Goal: Task Accomplishment & Management: Manage account settings

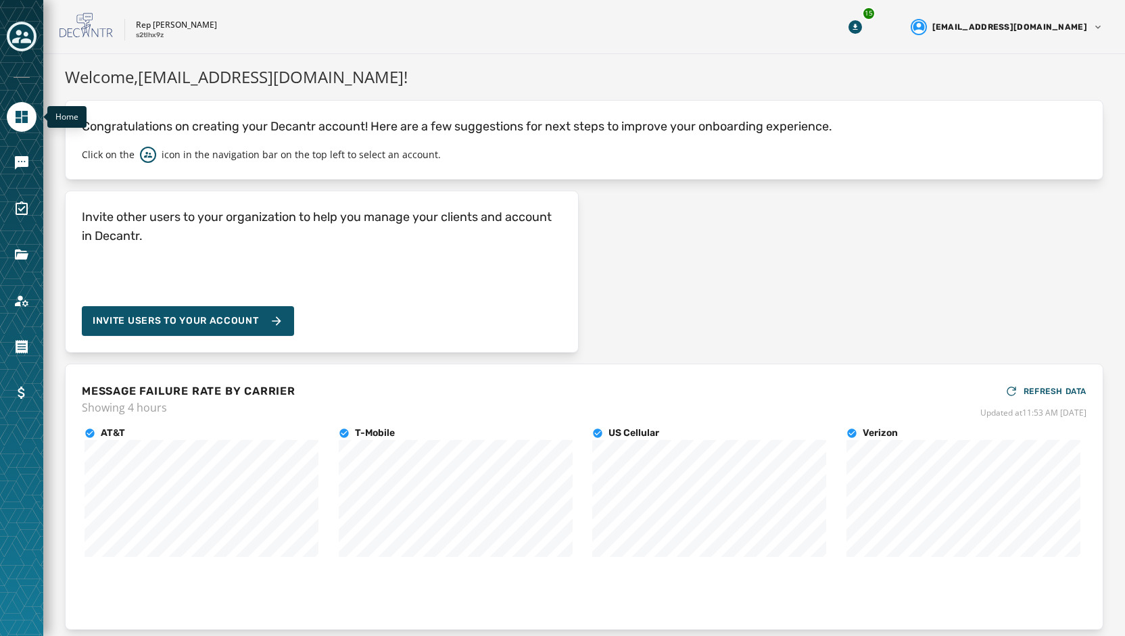
click at [26, 20] on div "Home" at bounding box center [21, 318] width 43 height 636
click at [26, 39] on icon "Toggle account select drawer" at bounding box center [21, 37] width 19 height 14
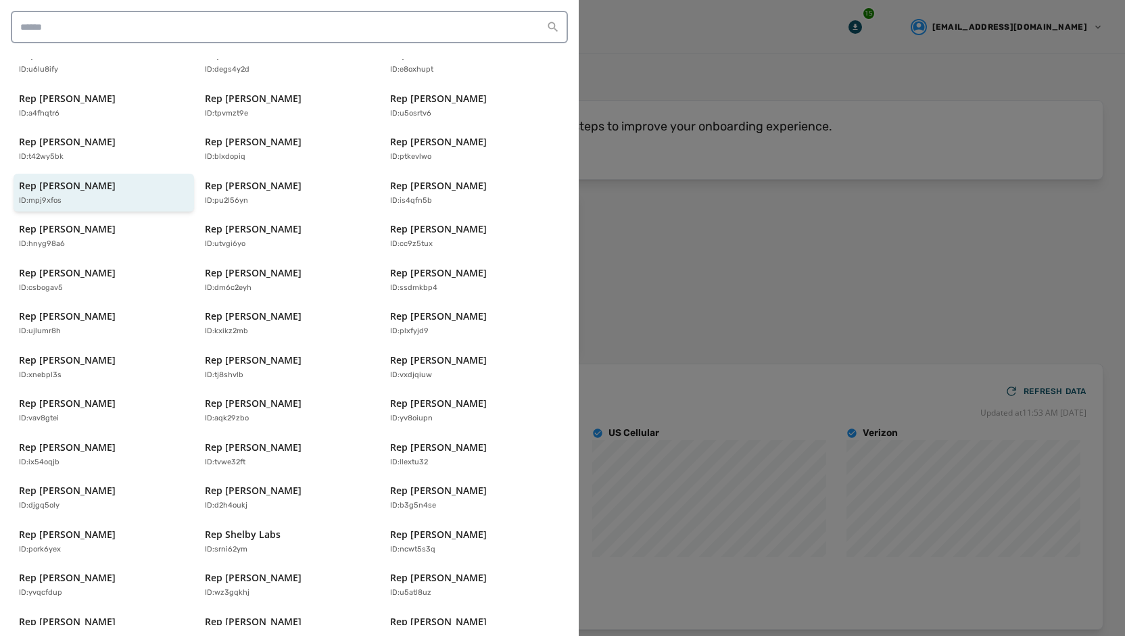
scroll to position [268, 0]
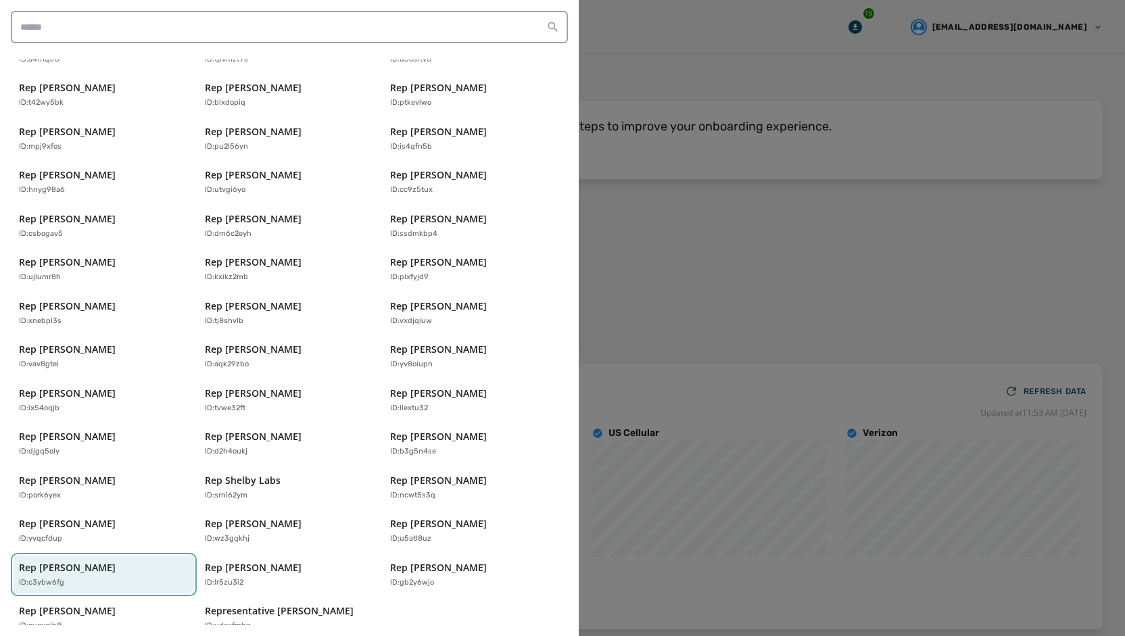
click at [115, 561] on div "Rep [PERSON_NAME] ID: c3ybw6fg" at bounding box center [97, 575] width 156 height 28
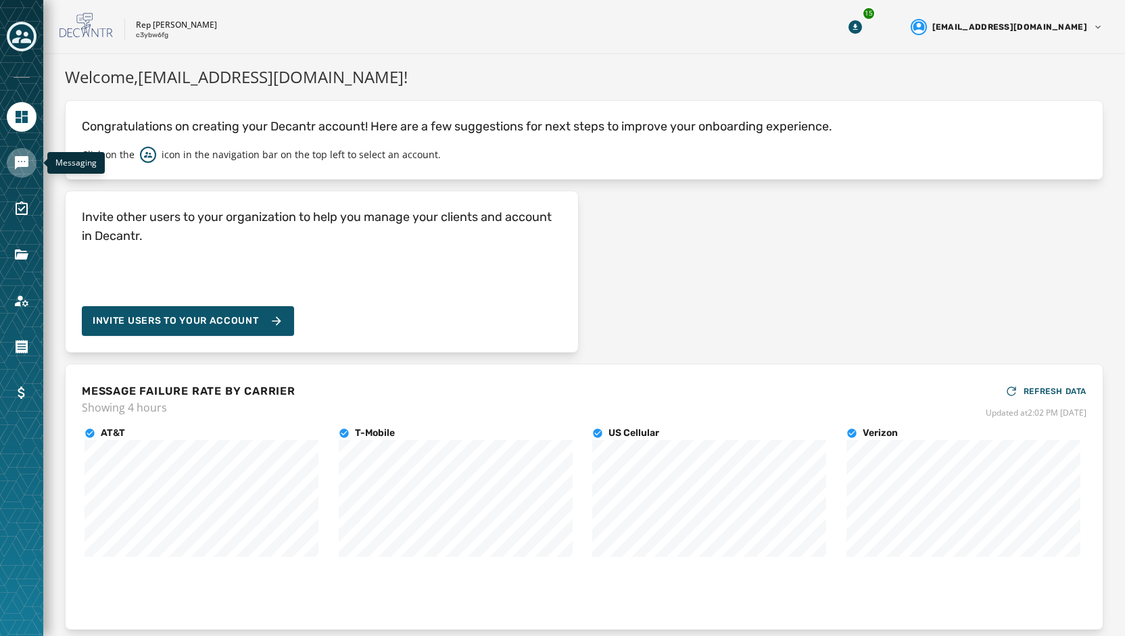
click at [26, 170] on icon "Navigate to Messaging" at bounding box center [22, 163] width 16 height 16
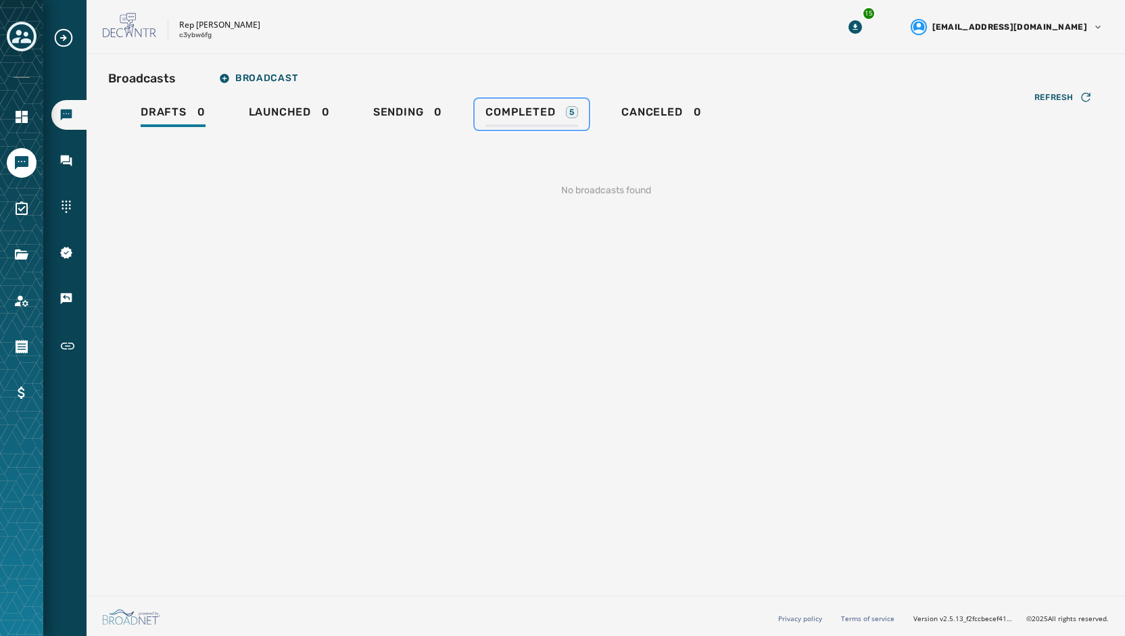
click at [520, 110] on span "Completed" at bounding box center [520, 112] width 70 height 14
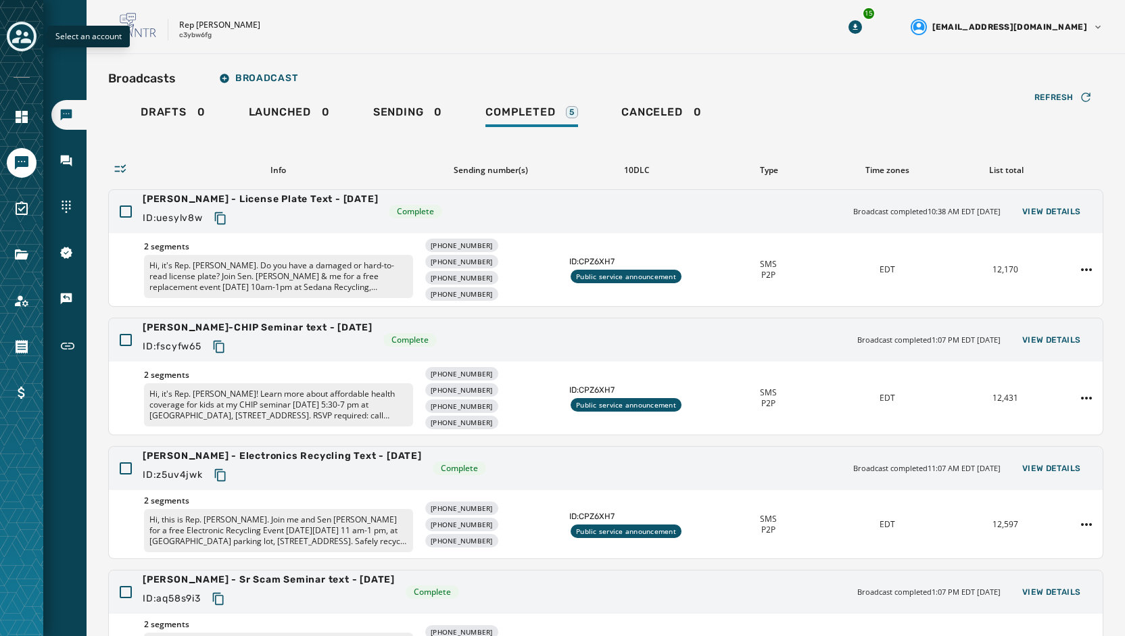
click at [16, 39] on icon "Toggle account select drawer" at bounding box center [21, 37] width 19 height 14
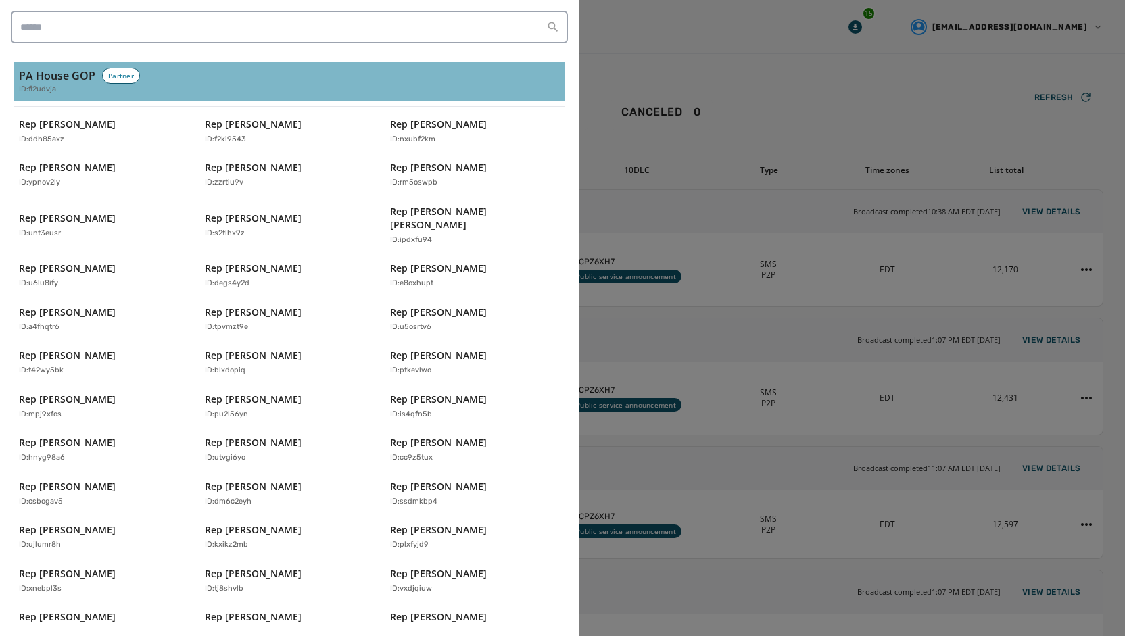
click at [43, 87] on span "ID: fi2udvja" at bounding box center [37, 89] width 37 height 11
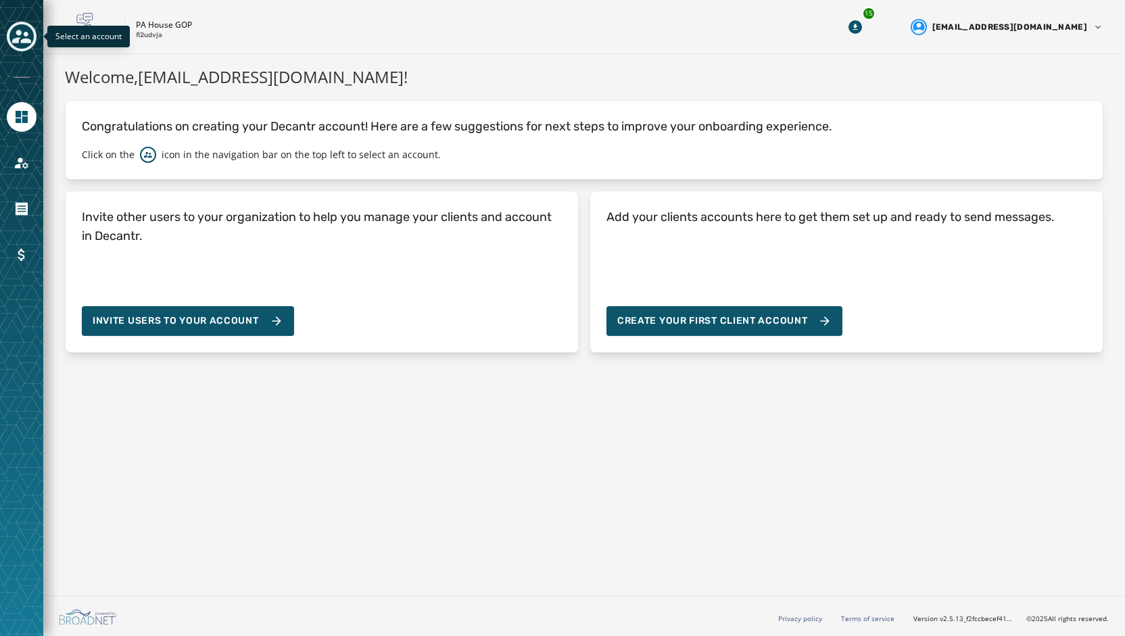
click at [21, 32] on icon "Toggle account select drawer" at bounding box center [21, 37] width 19 height 14
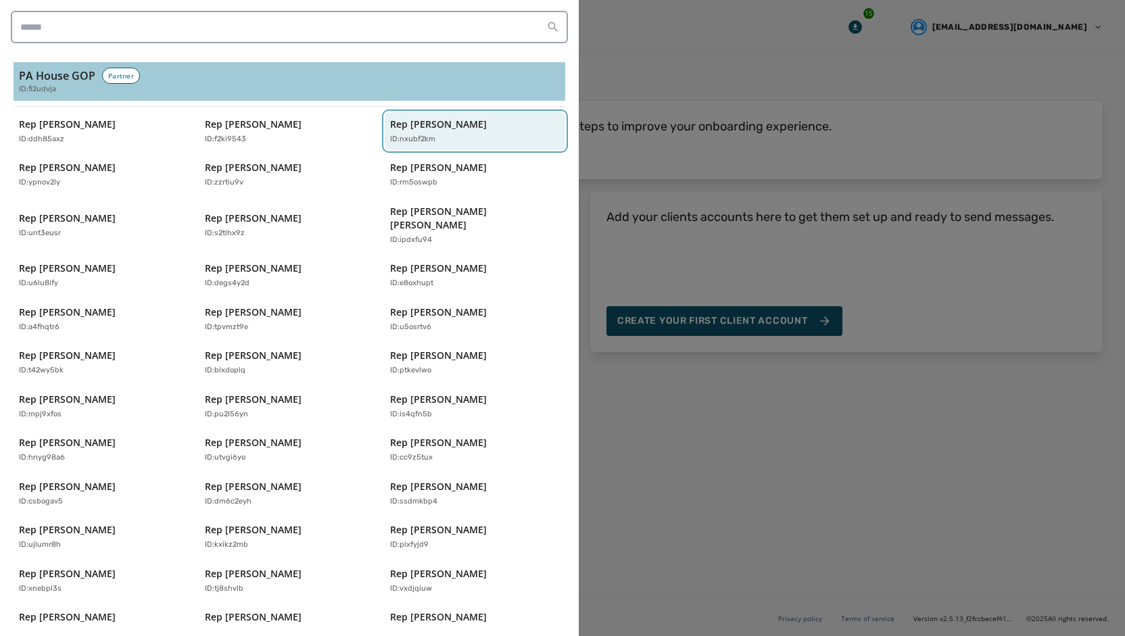
click at [399, 131] on div "Rep [PERSON_NAME] ID: nxubf2km" at bounding box center [468, 132] width 156 height 28
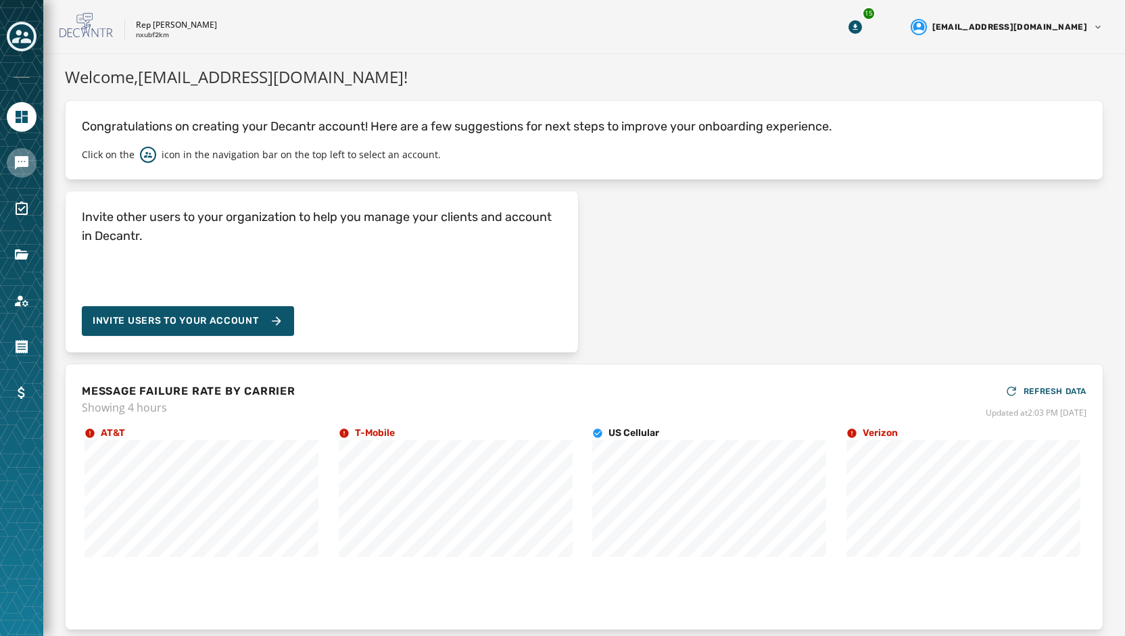
click at [20, 159] on icon "Navigate to Messaging" at bounding box center [22, 163] width 14 height 14
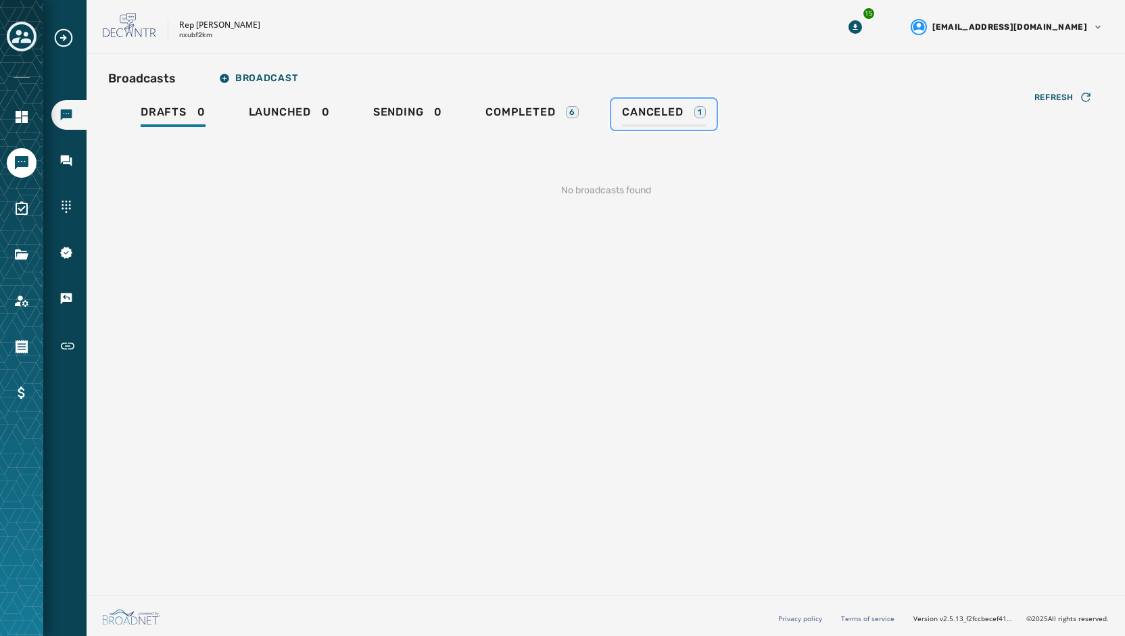
click at [653, 124] on div "Canceled 1" at bounding box center [663, 116] width 83 height 22
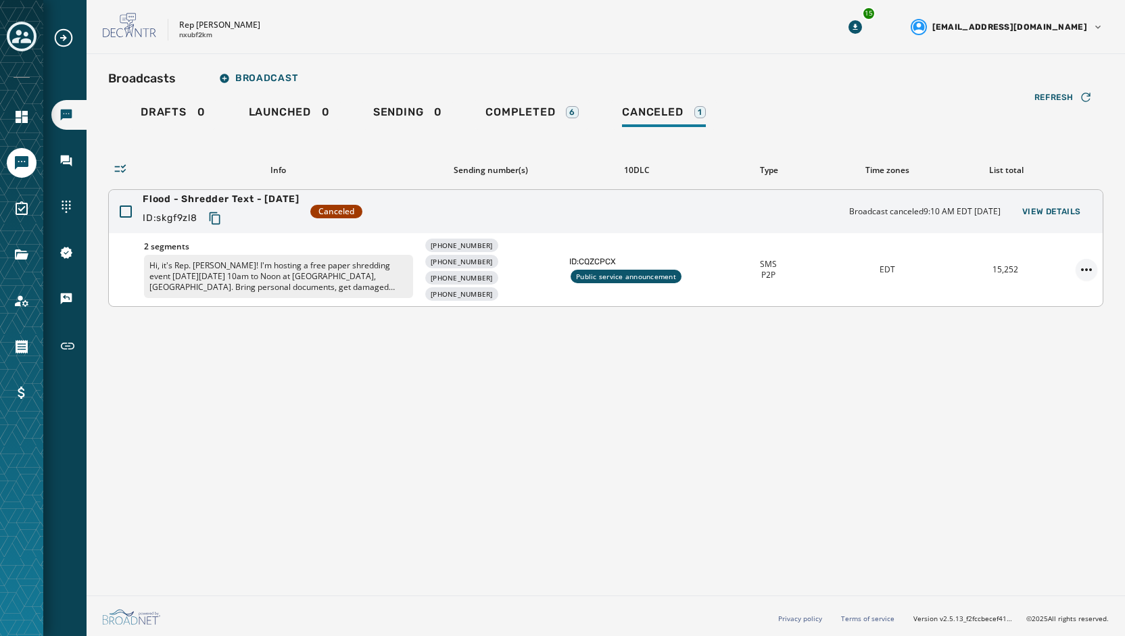
click at [1083, 271] on html "Broadcasts Inbox Sending Numbers 10DLC Registration Keywords & Responders Short…" at bounding box center [562, 318] width 1125 height 636
click at [1031, 308] on div "Delete broadcast" at bounding box center [1048, 312] width 98 height 22
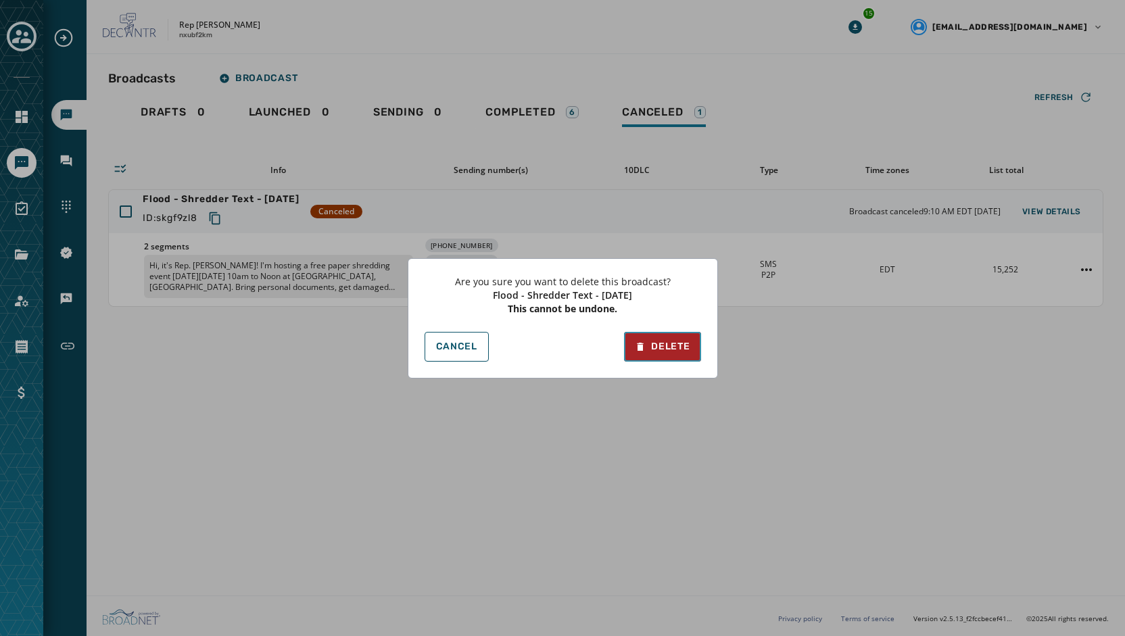
click at [684, 337] on button "Delete" at bounding box center [662, 347] width 76 height 30
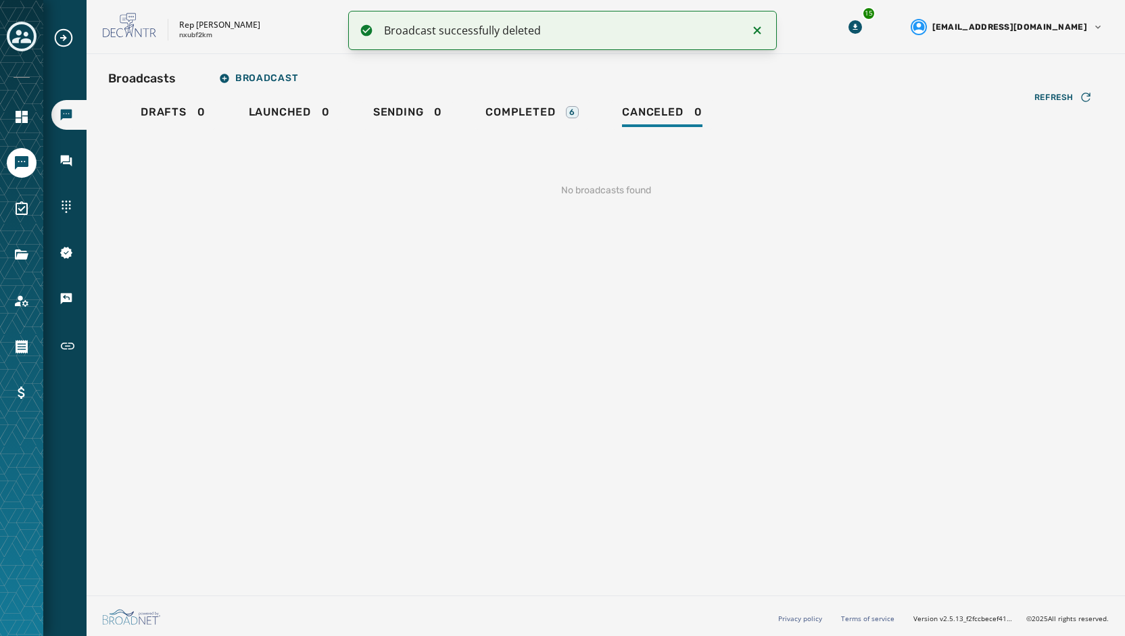
click at [14, 50] on div at bounding box center [22, 37] width 30 height 31
click at [18, 41] on icon "Toggle account select drawer" at bounding box center [21, 37] width 19 height 14
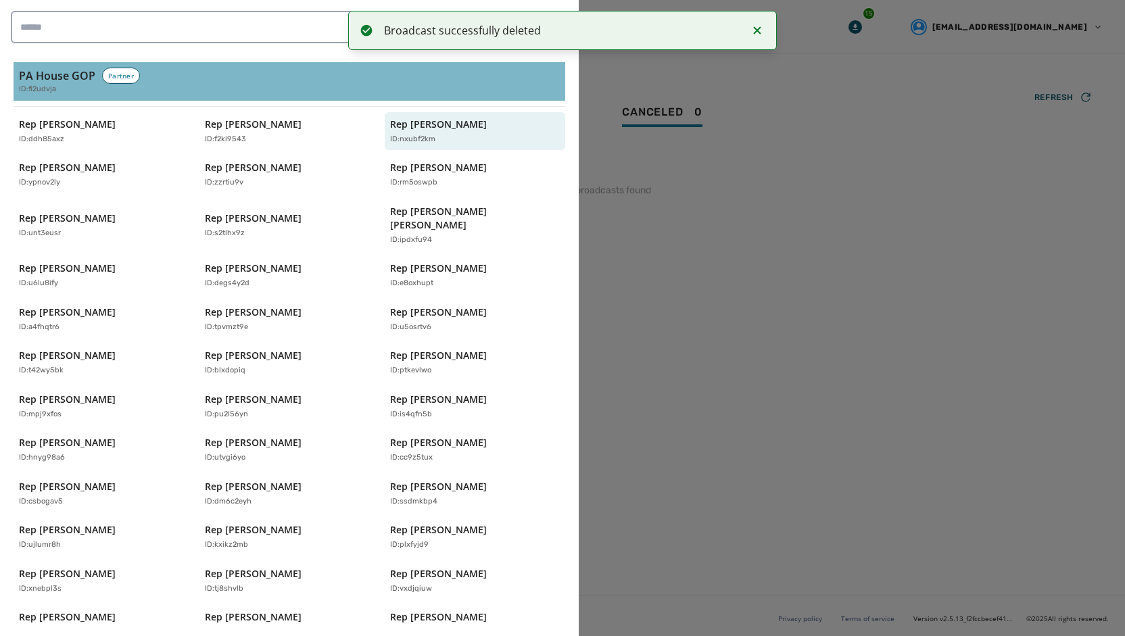
click at [34, 80] on h3 "PA House GOP" at bounding box center [57, 76] width 76 height 16
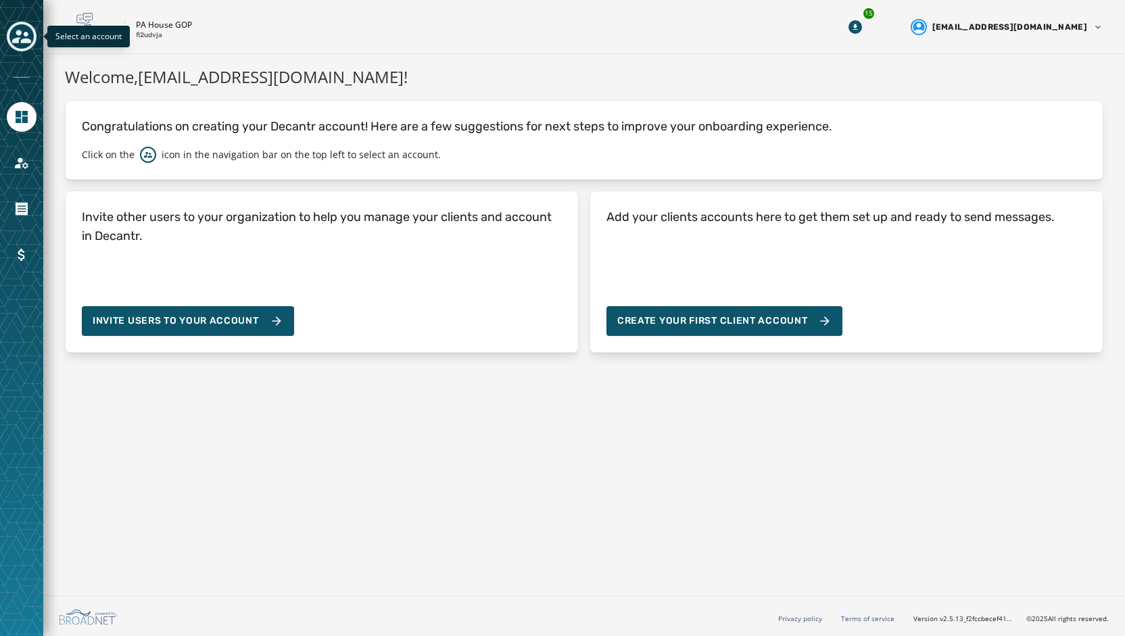
click at [23, 44] on icon "Toggle account select drawer" at bounding box center [21, 36] width 19 height 19
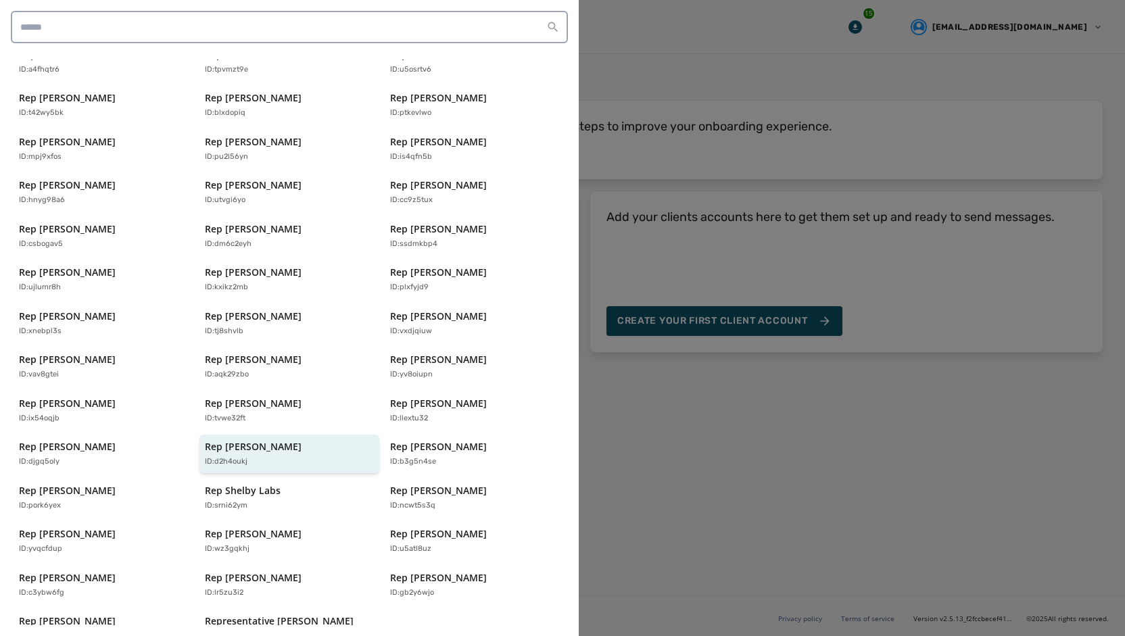
scroll to position [268, 0]
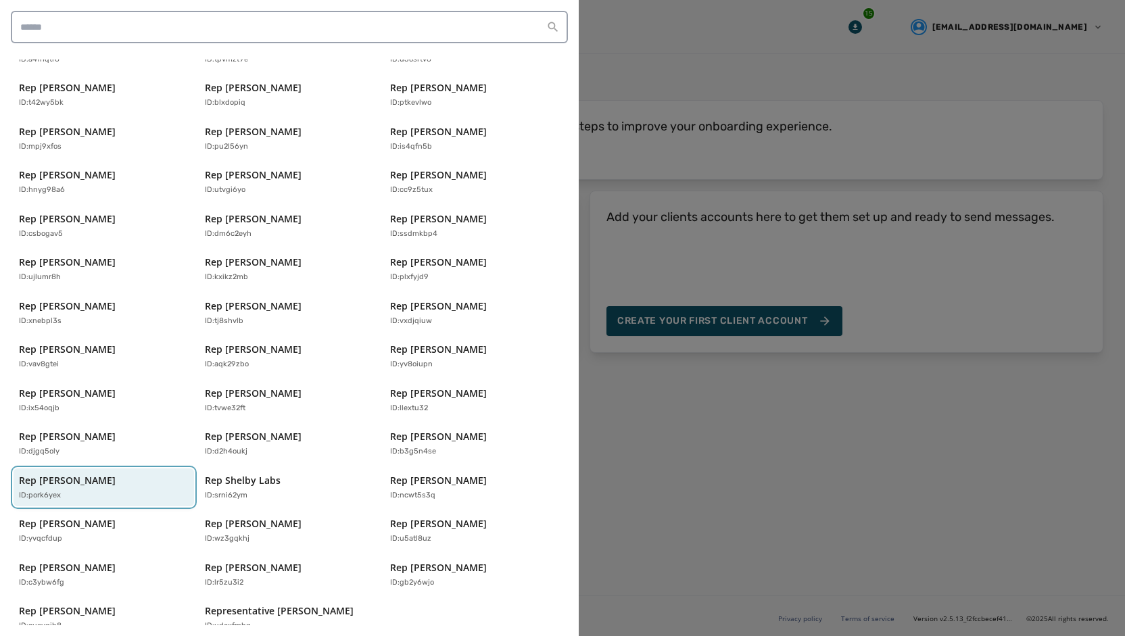
click at [76, 490] on div "ID: pork6yex" at bounding box center [97, 495] width 156 height 11
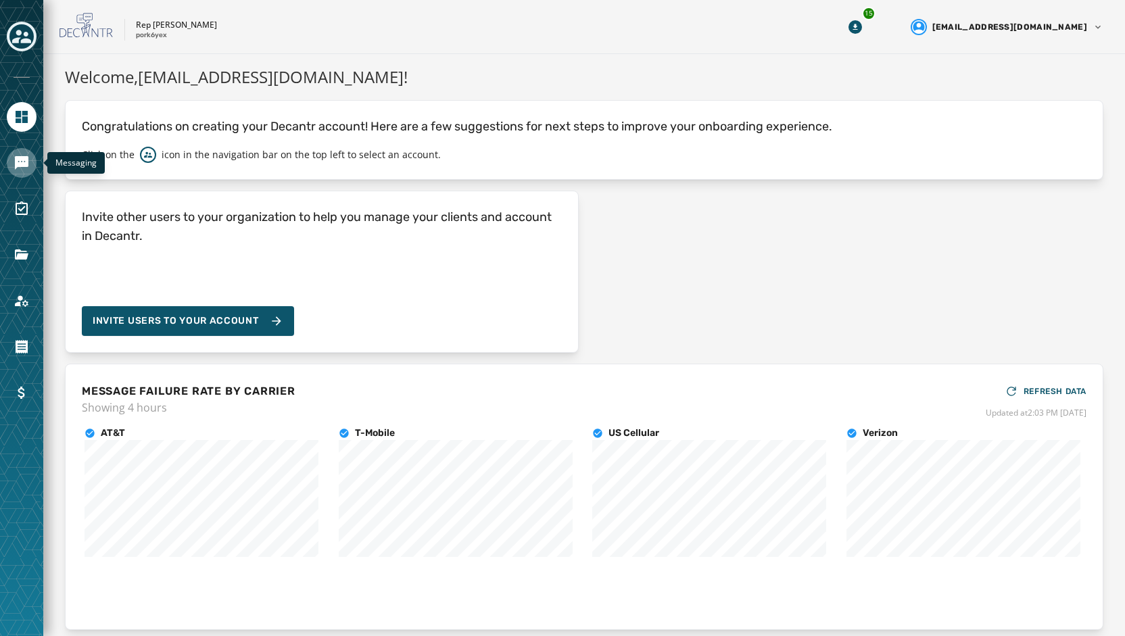
click at [30, 166] on link "Navigate to Messaging" at bounding box center [22, 163] width 30 height 30
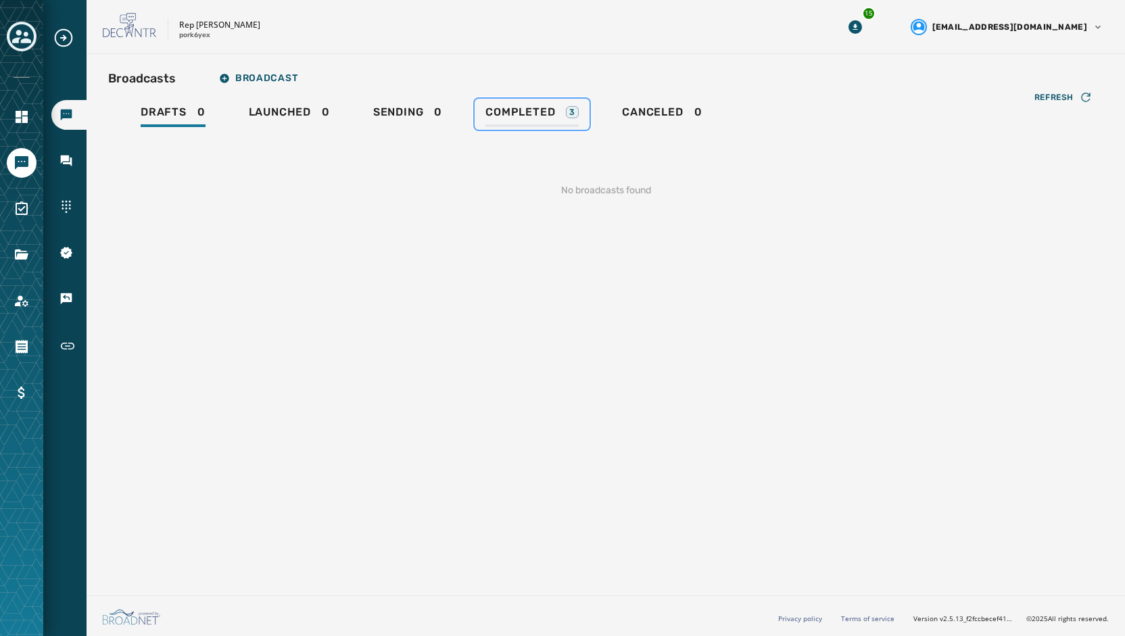
click at [507, 126] on div "Completed 3" at bounding box center [531, 116] width 93 height 22
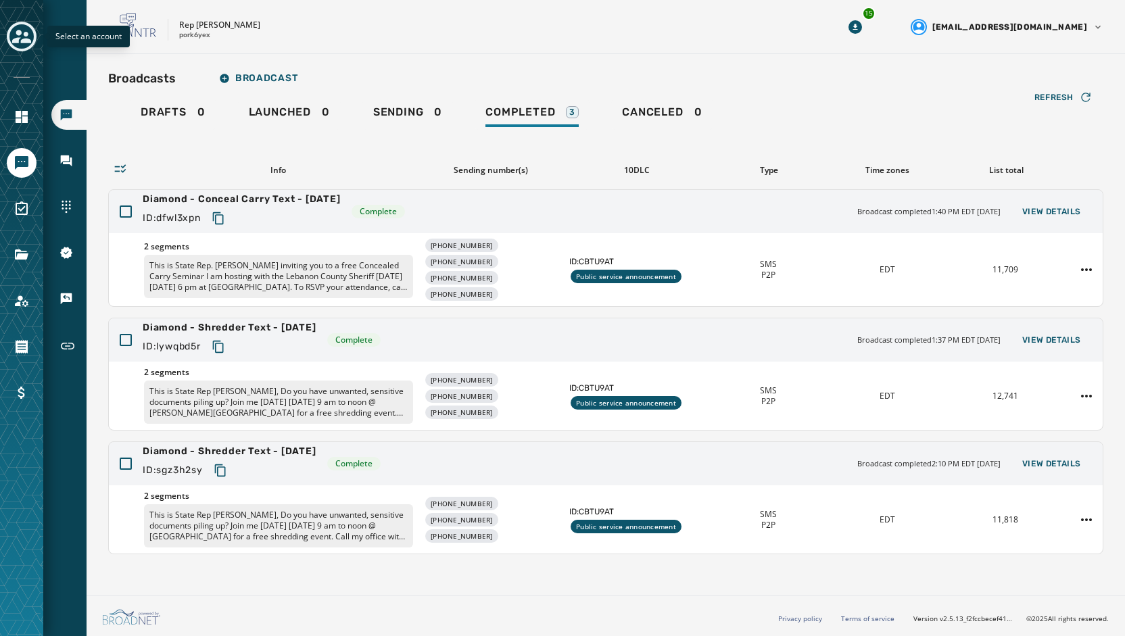
click at [20, 46] on div "Toggle account select drawer" at bounding box center [21, 36] width 24 height 24
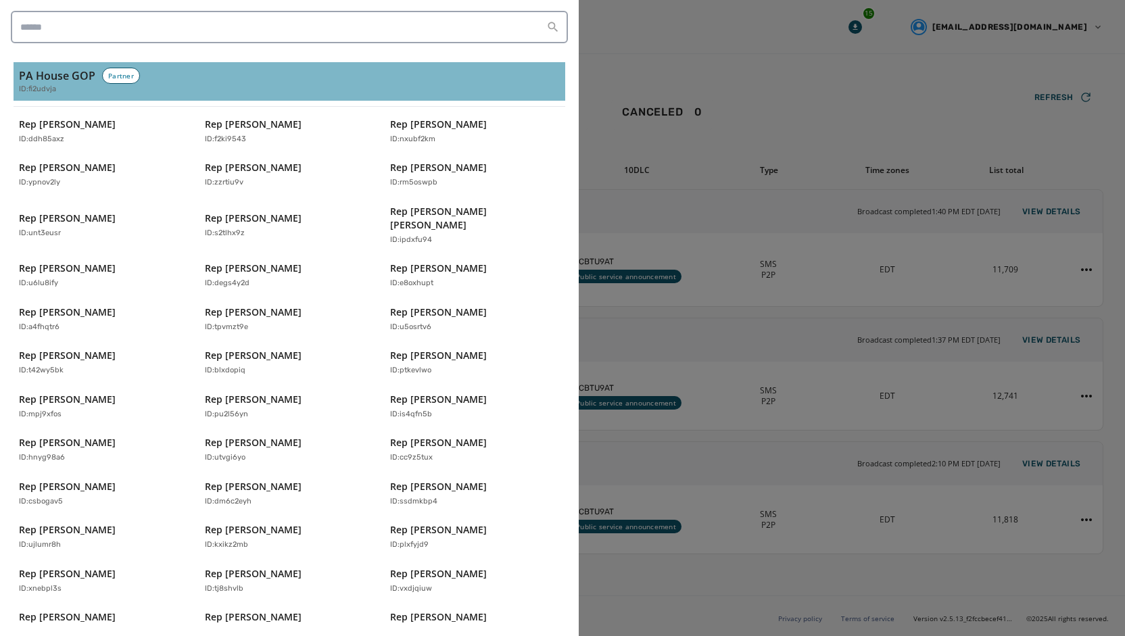
click at [25, 87] on span "ID: fi2udvja" at bounding box center [37, 89] width 37 height 11
